Goal: Information Seeking & Learning: Learn about a topic

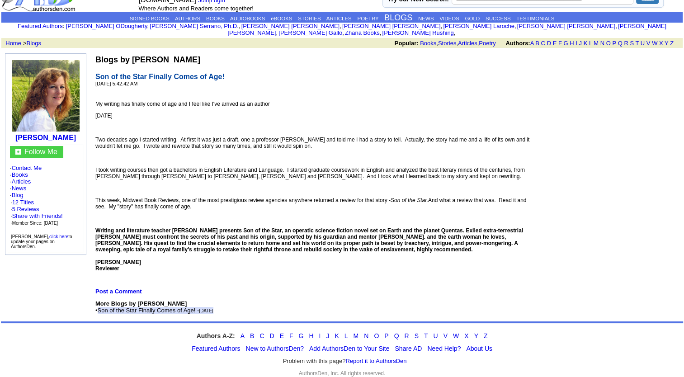
scroll to position [27, 0]
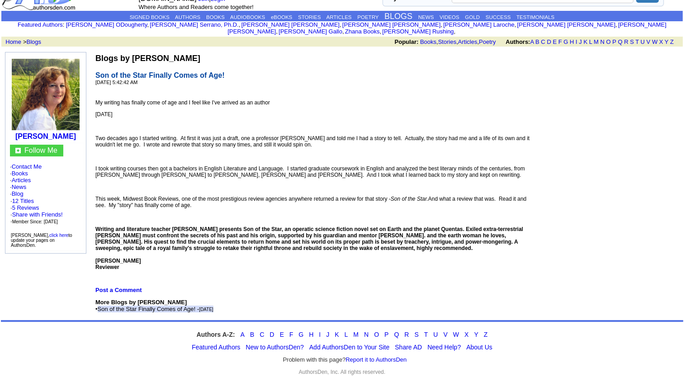
click at [186, 305] on span "Son of the Star Finally Comes of Age! - Friday, August 10, 2007" at bounding box center [156, 308] width 116 height 7
click at [285, 282] on td "Blogs by Janice Dietert Son of the Star Finally Comes of Age! 8/10/2007 5:42:42…" at bounding box center [314, 183] width 440 height 262
click at [22, 170] on link "Books" at bounding box center [20, 173] width 16 height 7
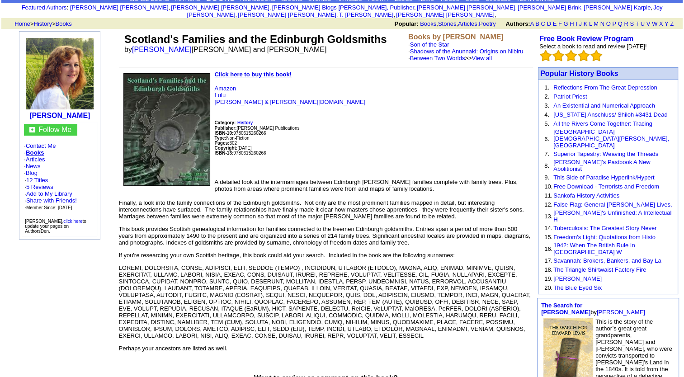
scroll to position [45, 0]
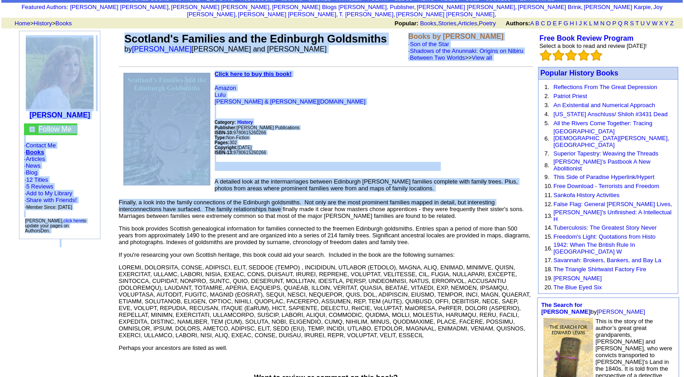
drag, startPoint x: 115, startPoint y: 195, endPoint x: 298, endPoint y: 203, distance: 183.2
click at [298, 203] on tbody "Janice Dietert Follow Me · Contact Me · Books · Articles · News · Blog · 12 Tit…" at bounding box center [341, 329] width 679 height 600
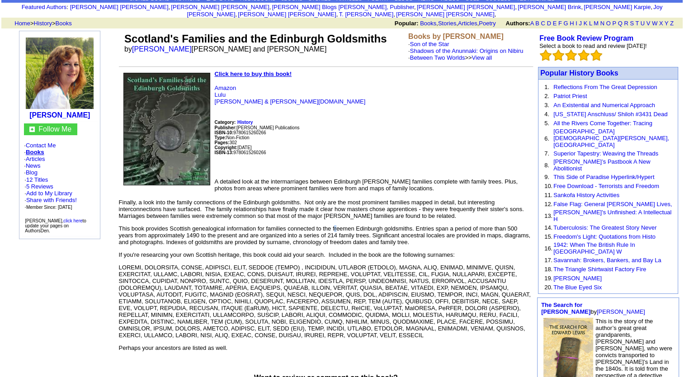
drag, startPoint x: 298, startPoint y: 203, endPoint x: 336, endPoint y: 218, distance: 40.6
click at [336, 218] on font "Finally, a look into the family connections of the Edinburgh goldsmiths. Not on…" at bounding box center [326, 275] width 414 height 152
drag, startPoint x: 336, startPoint y: 218, endPoint x: 320, endPoint y: 202, distance: 22.4
click at [320, 202] on p "Finally, a look into the family connections of the Edinburgh goldsmiths. Not on…" at bounding box center [326, 209] width 414 height 20
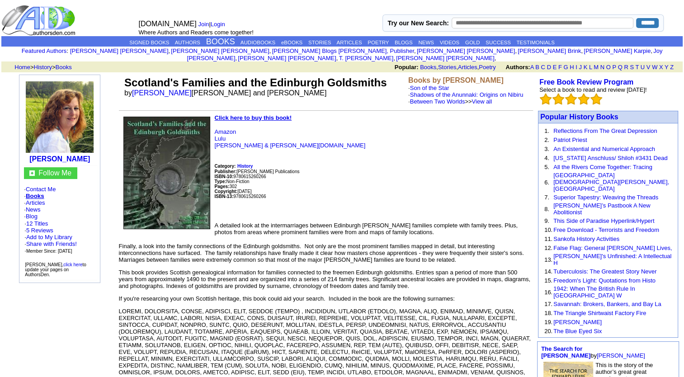
scroll to position [0, 0]
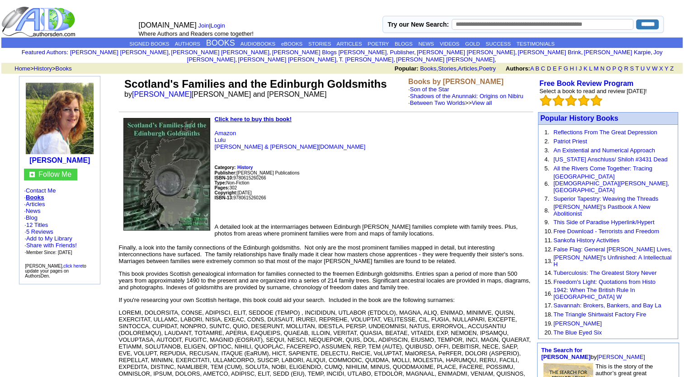
click at [492, 99] on link "View all" at bounding box center [481, 102] width 20 height 7
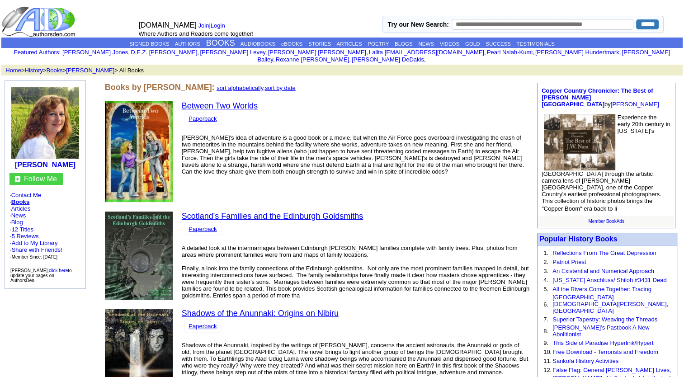
click at [234, 85] on link "sort alphabetically" at bounding box center [239, 88] width 47 height 7
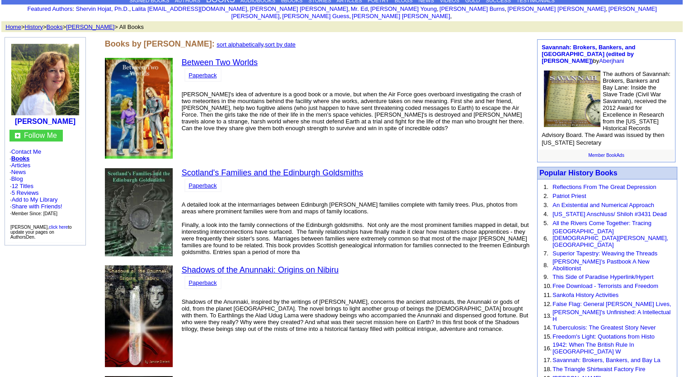
scroll to position [45, 0]
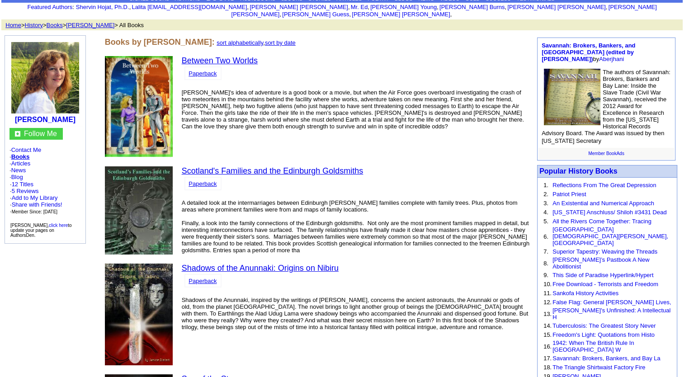
click at [23, 167] on link "News" at bounding box center [18, 170] width 15 height 7
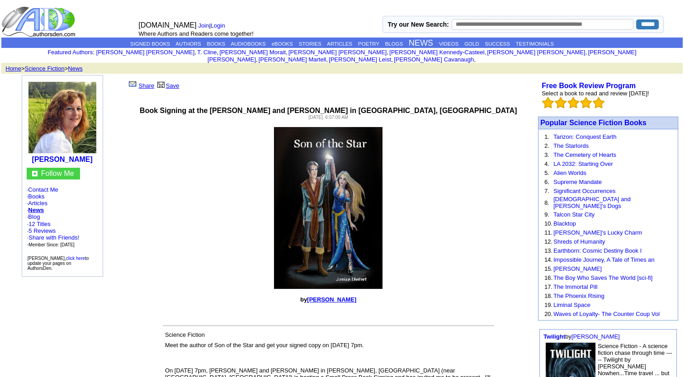
click at [71, 155] on b "[PERSON_NAME]" at bounding box center [62, 159] width 61 height 8
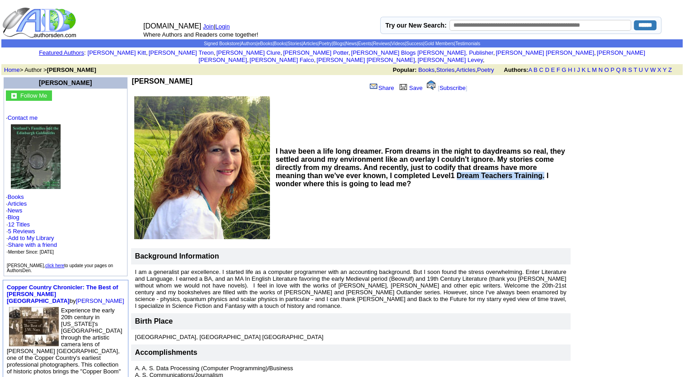
drag, startPoint x: 289, startPoint y: 173, endPoint x: 377, endPoint y: 174, distance: 88.1
click at [377, 174] on b "I have been a life long dreamer. From dreams in the night to daydreams so real,…" at bounding box center [420, 167] width 289 height 40
copy b "Dream Teachers Training."
click at [325, 151] on b "I have been a life long dreamer. From dreams in the night to daydreams so real,…" at bounding box center [420, 167] width 289 height 40
click at [25, 228] on link "5 Reviews" at bounding box center [21, 231] width 27 height 7
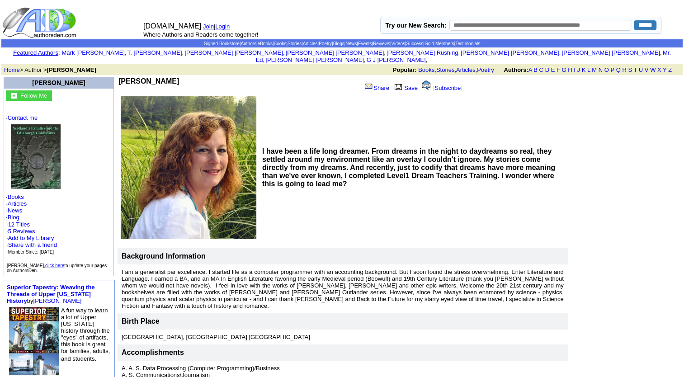
click at [8, 66] on link "Home" at bounding box center [12, 69] width 16 height 7
